Goal: Find specific page/section: Find specific page/section

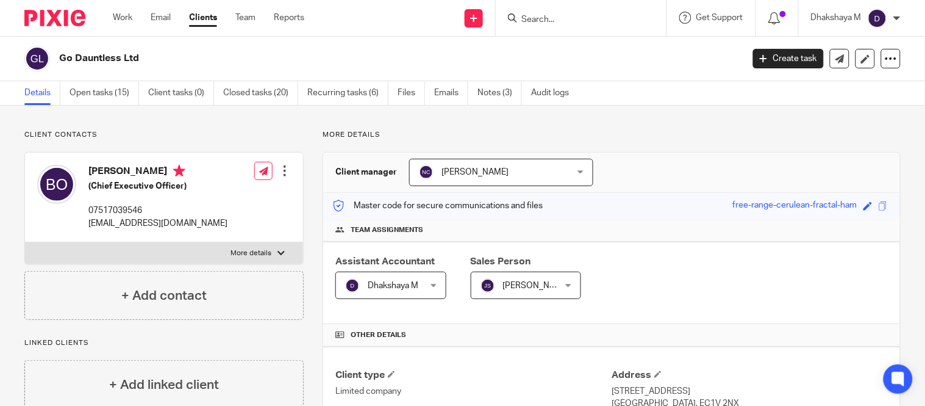
click at [563, 13] on form at bounding box center [585, 17] width 130 height 15
click at [562, 19] on input "Search" at bounding box center [575, 20] width 110 height 11
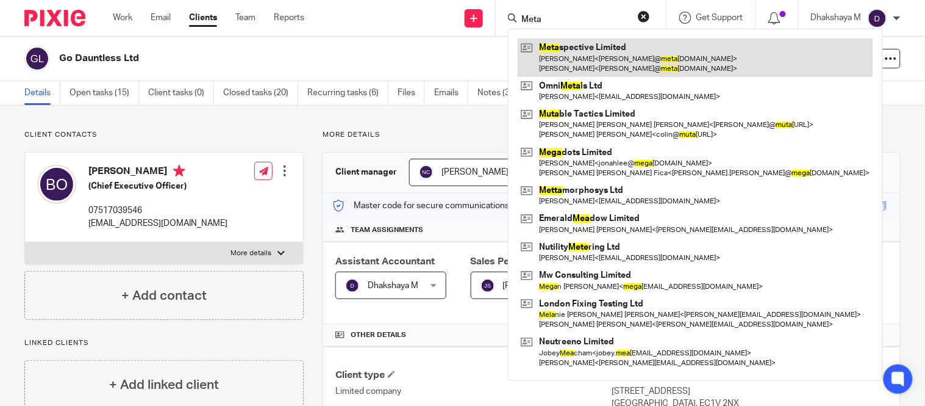
type input "Meta"
click at [582, 50] on link at bounding box center [696, 57] width 356 height 38
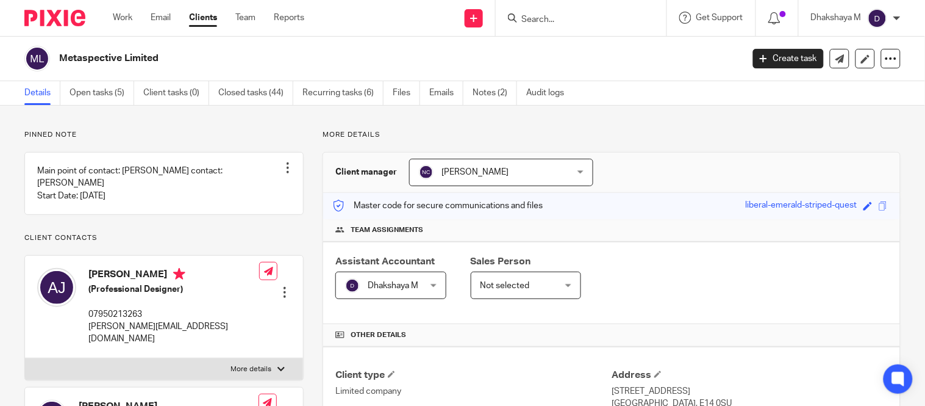
click at [59, 61] on h2 "Metaspective Limited" at bounding box center [329, 58] width 540 height 13
click at [879, 206] on span at bounding box center [883, 205] width 9 height 9
